Goal: Information Seeking & Learning: Learn about a topic

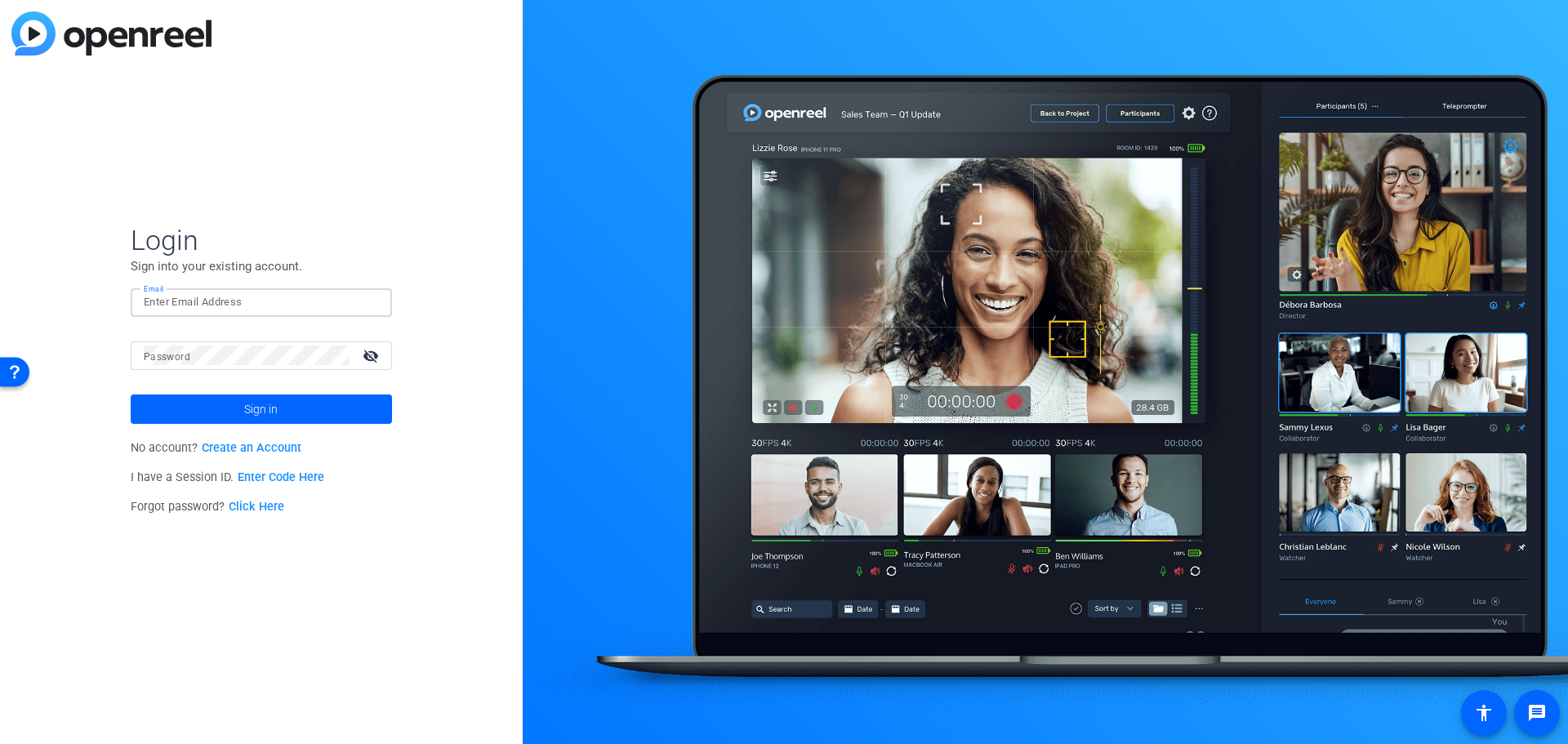
click at [320, 304] on input "Email" at bounding box center [261, 302] width 235 height 20
type input "[PERSON_NAME][EMAIL_ADDRESS][PERSON_NAME][DOMAIN_NAME]"
click at [244, 398] on span "Sign in" at bounding box center [260, 410] width 33 height 41
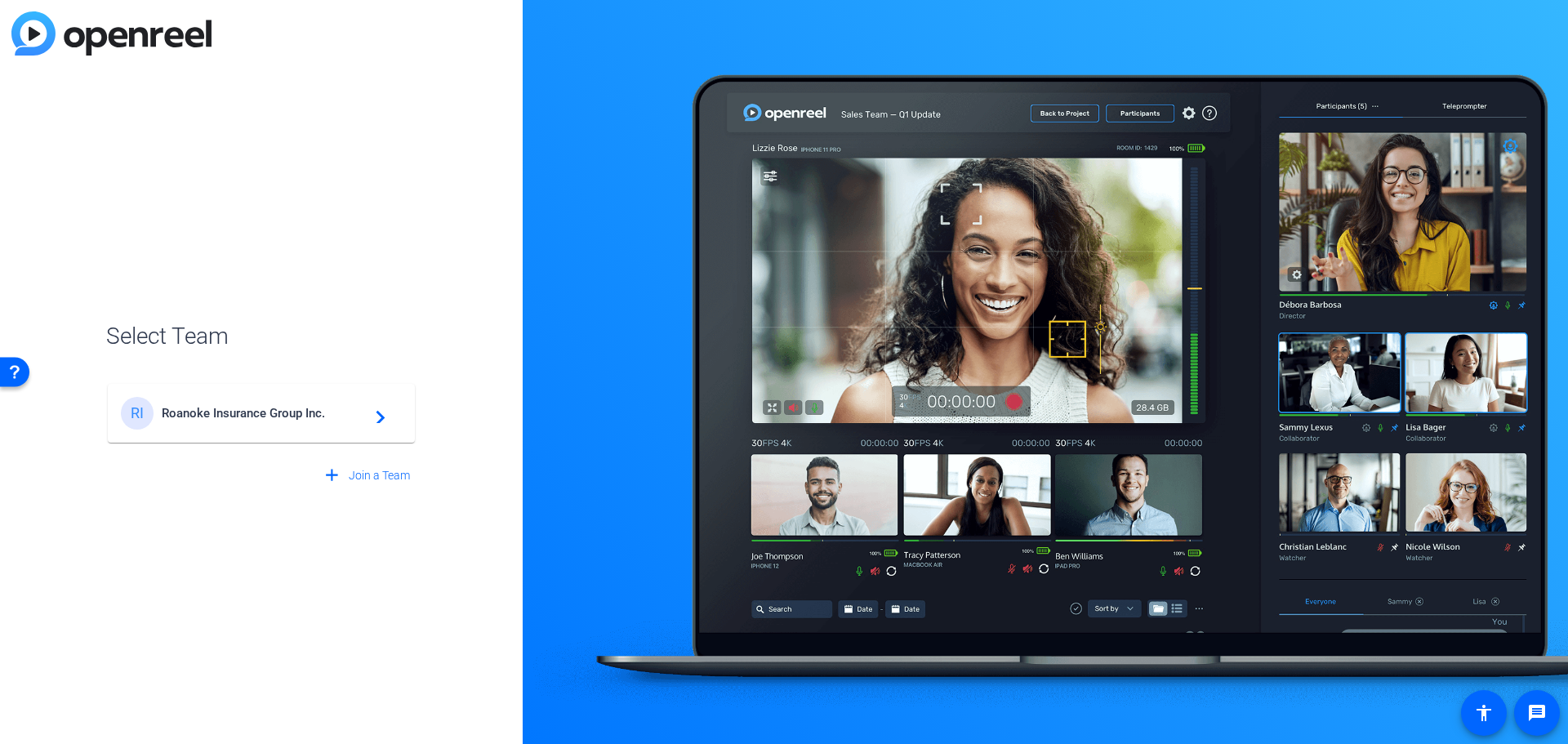
click at [248, 413] on span "Roanoke Insurance Group Inc." at bounding box center [264, 413] width 204 height 15
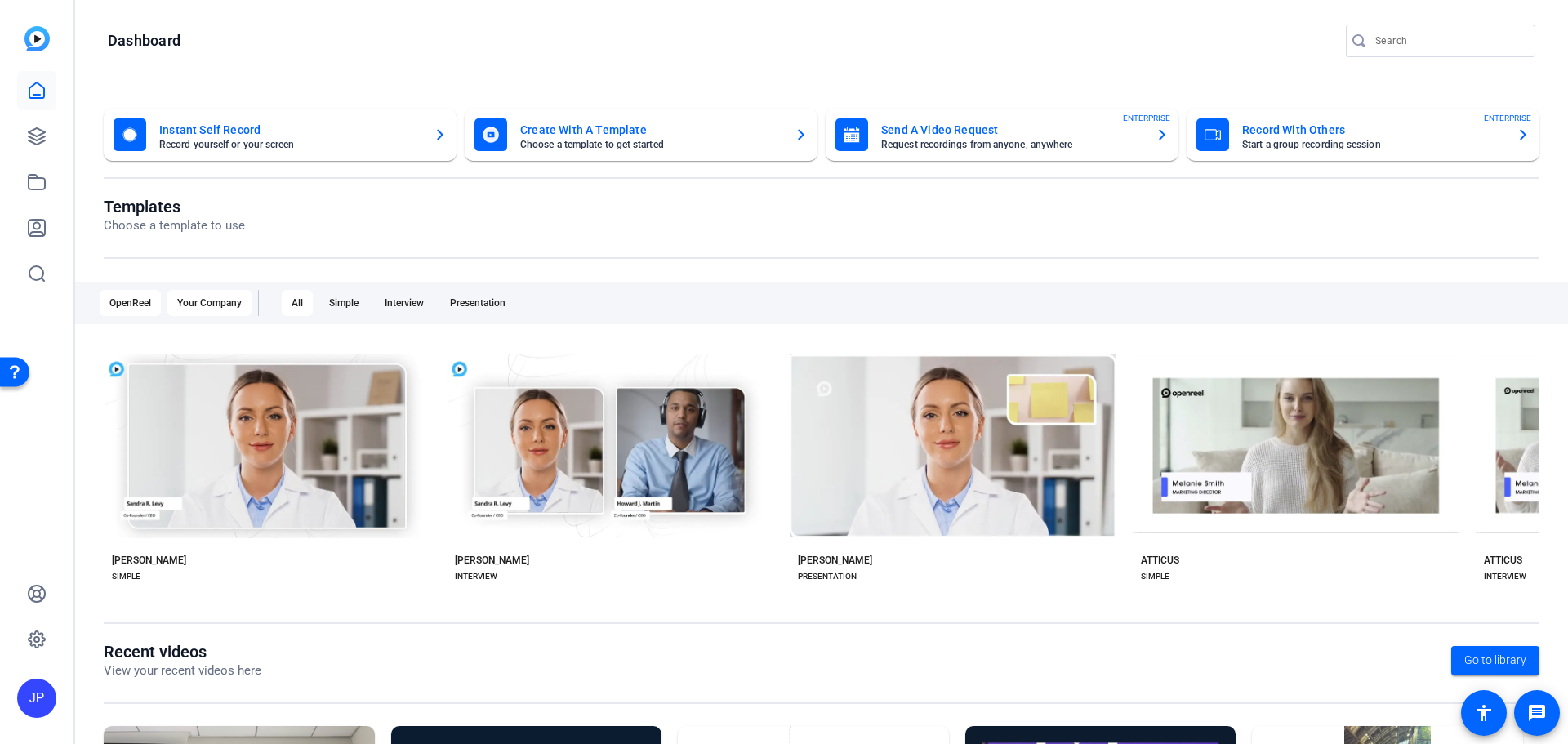
click at [189, 299] on div "Your Company" at bounding box center [210, 303] width 84 height 26
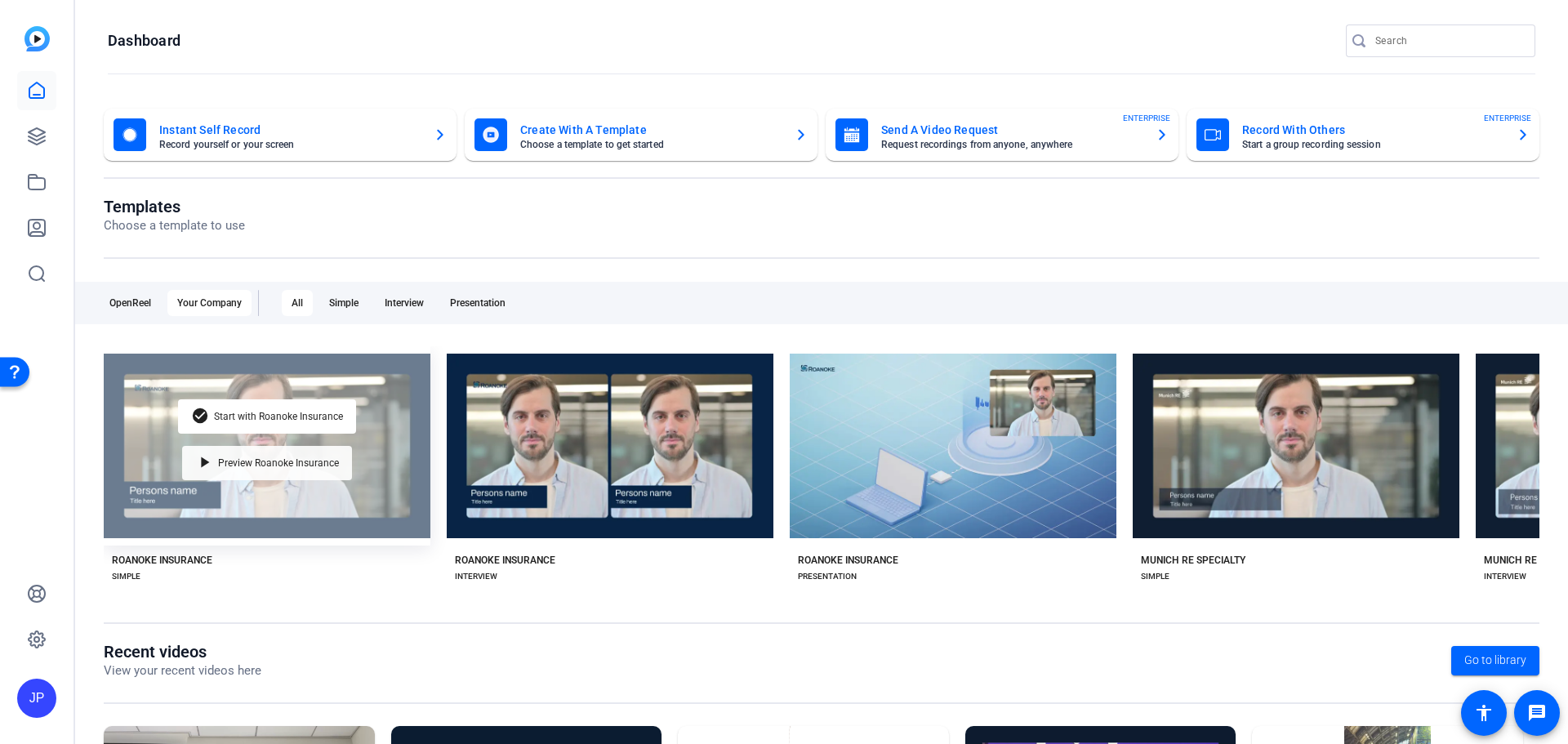
click at [236, 463] on span "Preview Roanoke Insurance" at bounding box center [278, 462] width 121 height 9
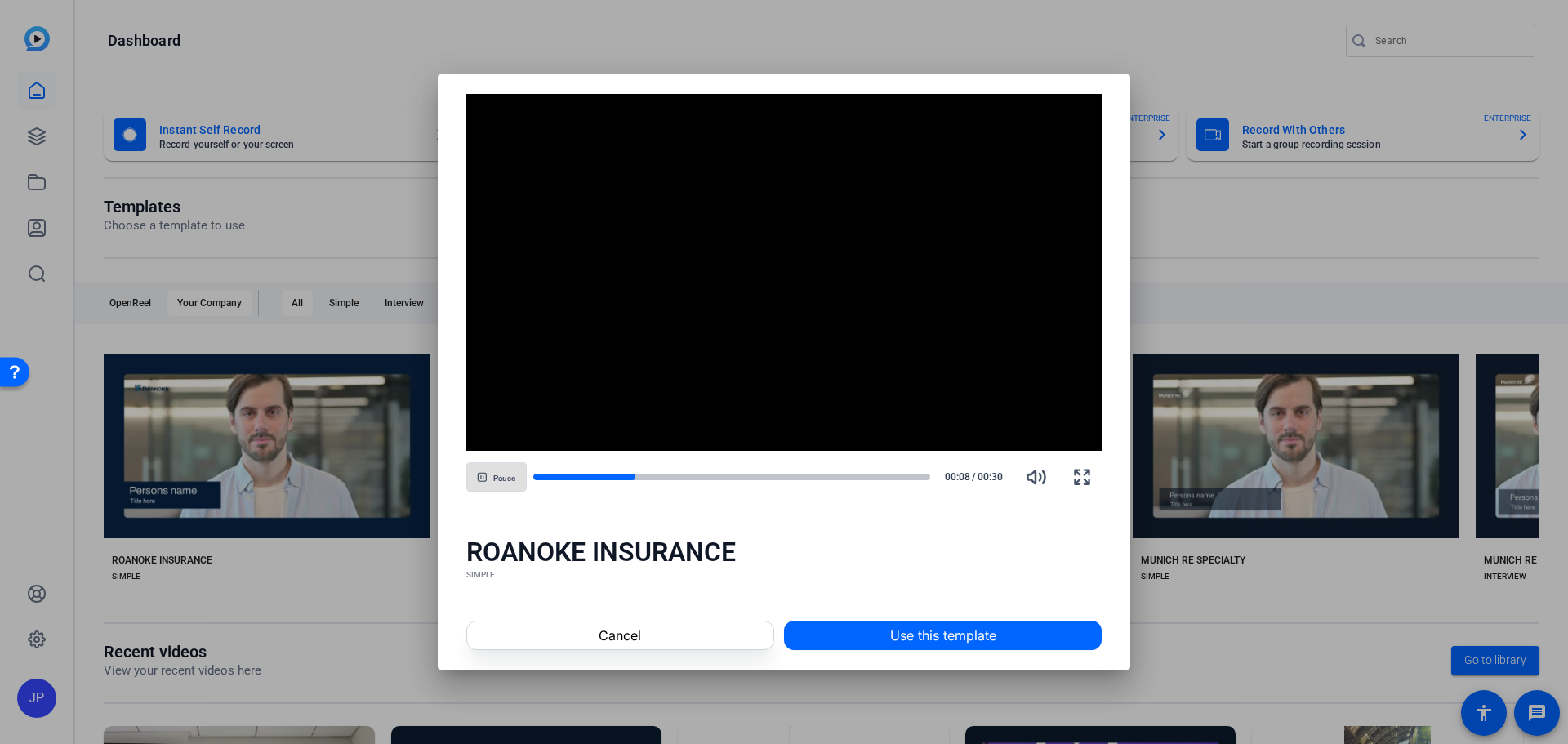
click at [506, 485] on span "button" at bounding box center [496, 478] width 58 height 40
click at [498, 474] on span "Play" at bounding box center [504, 479] width 15 height 9
click at [493, 473] on span "Pause" at bounding box center [504, 478] width 22 height 12
click at [564, 630] on span at bounding box center [620, 636] width 307 height 40
